Goal: Information Seeking & Learning: Learn about a topic

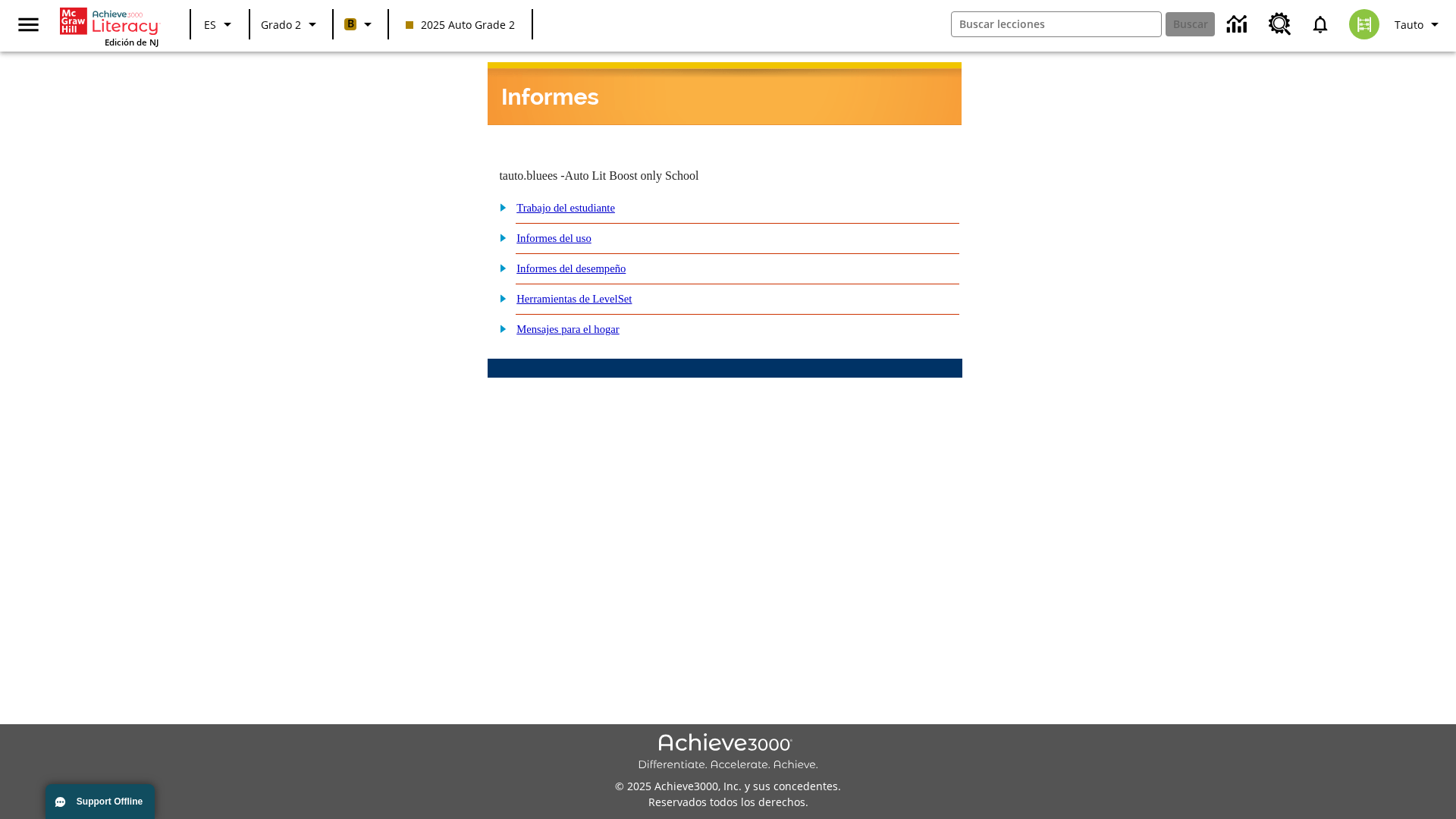
click at [592, 263] on link "Informes del desempeño" at bounding box center [571, 269] width 109 height 12
click at [0, 0] on link "¿Cómo se están desempeñando mis estudiantes en las actividades?" at bounding box center [0, 0] width 0 height 0
